Goal: Information Seeking & Learning: Learn about a topic

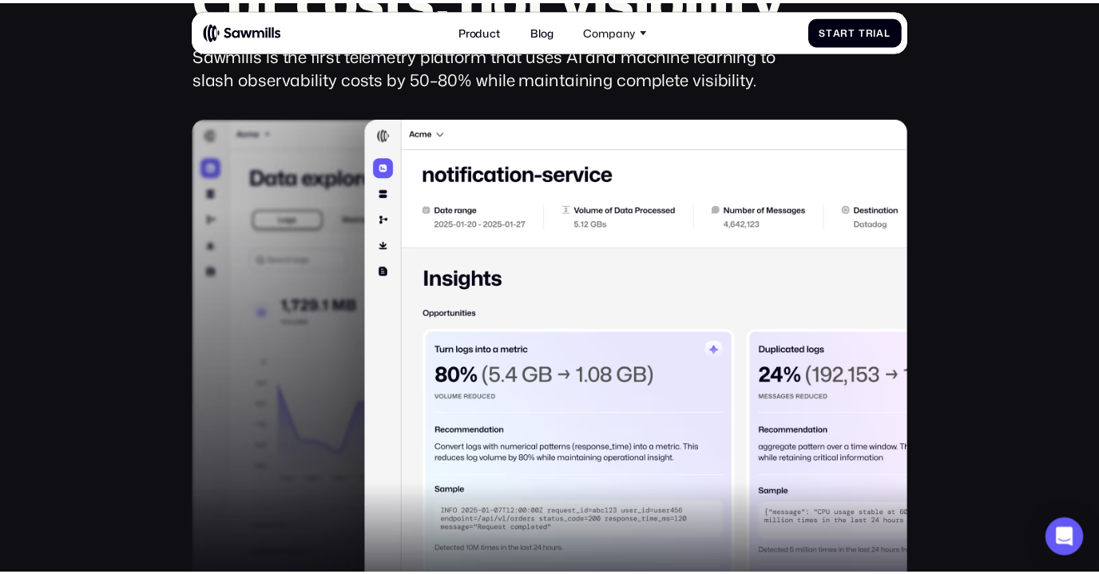
scroll to position [931, 0]
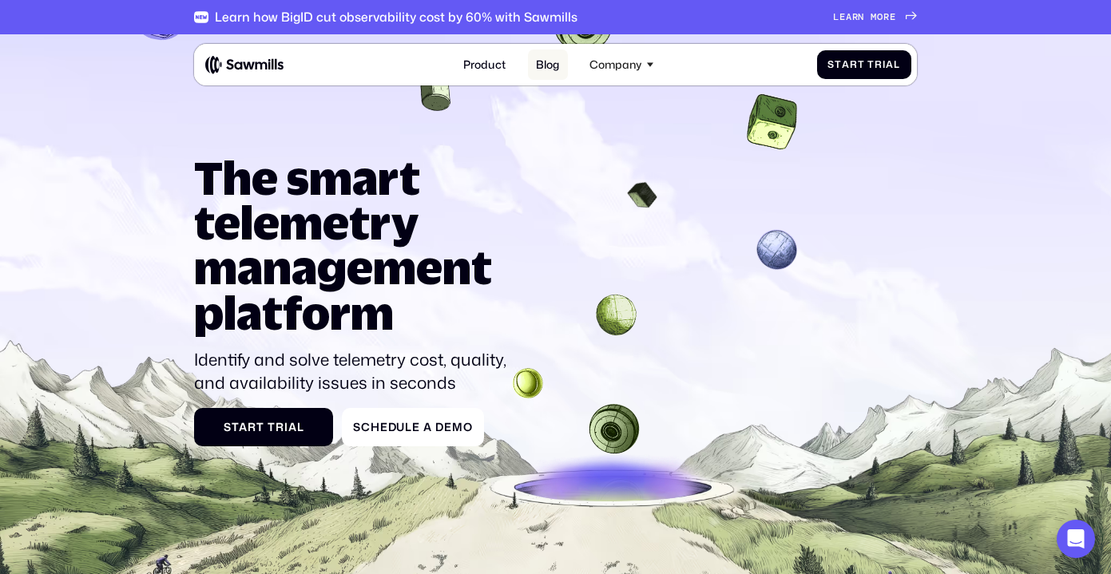
click at [540, 66] on link "Blog" at bounding box center [548, 65] width 40 height 30
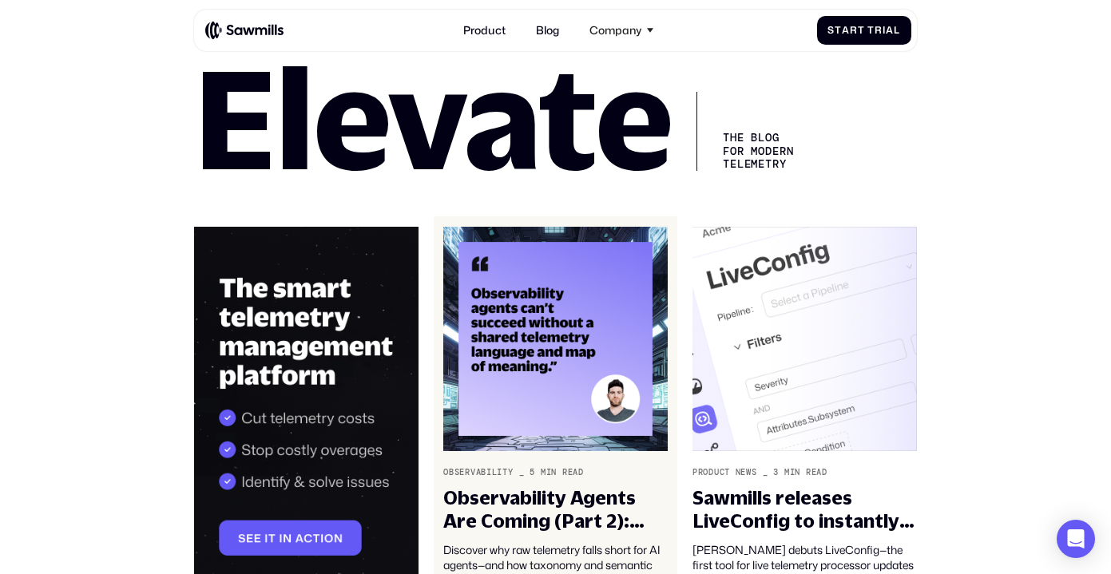
scroll to position [115, 0]
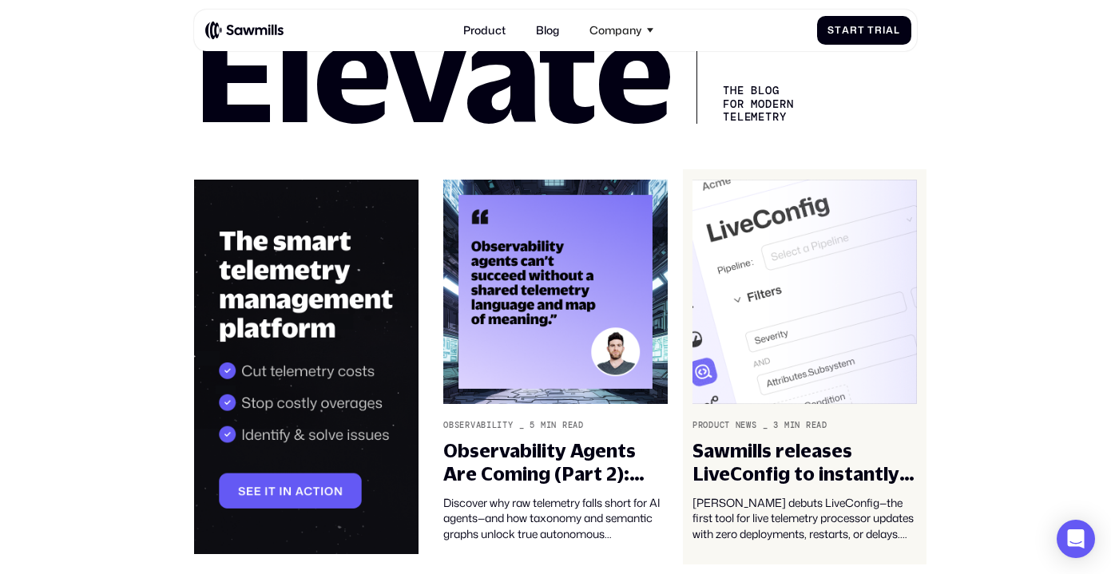
click at [849, 235] on img at bounding box center [805, 292] width 225 height 225
